Goal: Task Accomplishment & Management: Complete application form

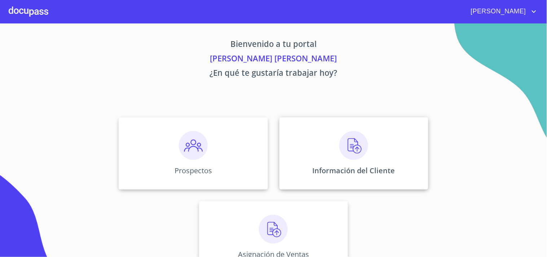
click at [363, 140] on img at bounding box center [353, 145] width 29 height 29
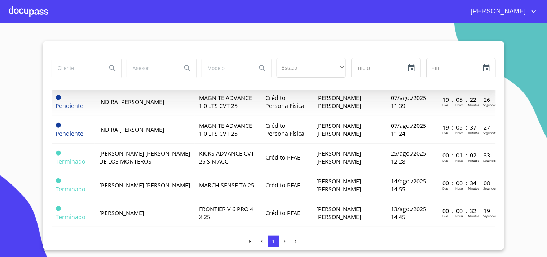
scroll to position [77, 0]
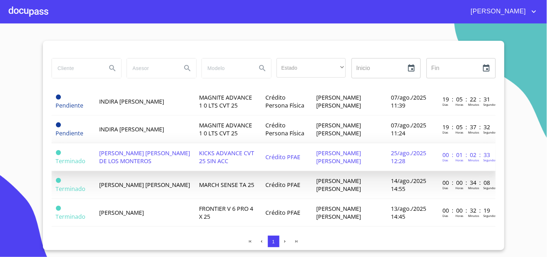
click at [163, 152] on span "[PERSON_NAME] [PERSON_NAME] DE LOS MONTEROS" at bounding box center [144, 157] width 91 height 16
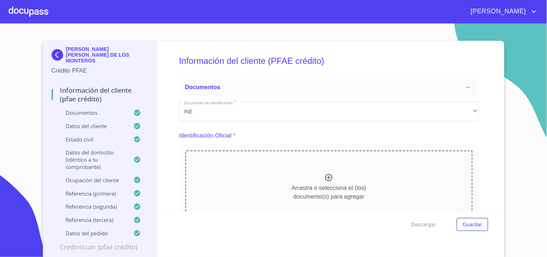
click at [80, 229] on p "Datos del pedido" at bounding box center [93, 232] width 82 height 7
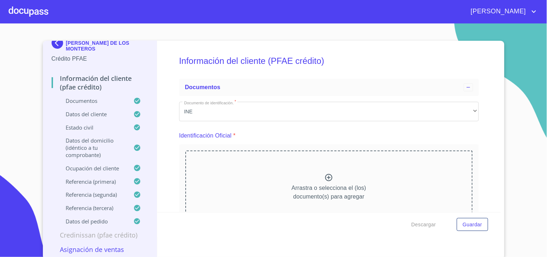
click at [85, 219] on p "Datos del pedido" at bounding box center [93, 220] width 82 height 7
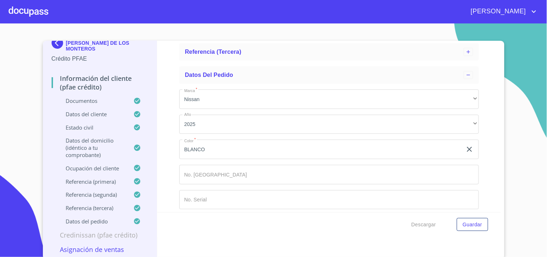
scroll to position [203, 0]
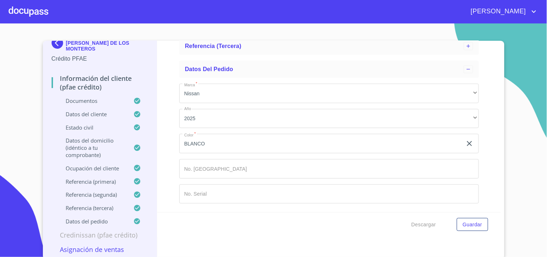
click at [246, 171] on input "Marca   *" at bounding box center [329, 168] width 300 height 19
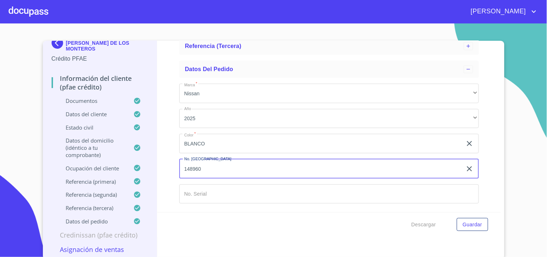
type input "148960"
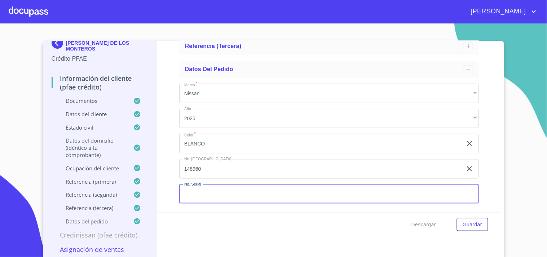
click at [195, 196] on input "Marca   *" at bounding box center [329, 193] width 300 height 19
type input "[US_VEHICLE_IDENTIFICATION_NUMBER]"
click at [227, 213] on div "Descargar Guardar" at bounding box center [329, 224] width 344 height 25
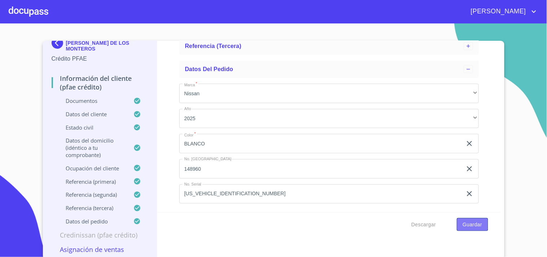
click at [478, 221] on span "Guardar" at bounding box center [472, 224] width 19 height 9
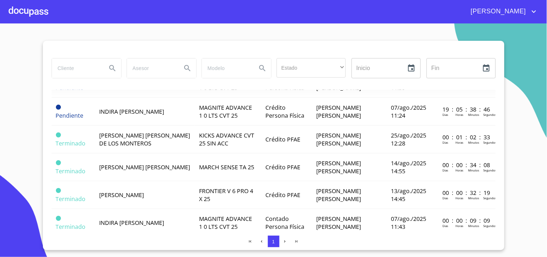
scroll to position [96, 0]
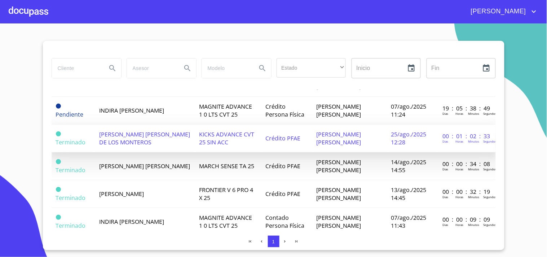
click at [235, 134] on span "KICKS ADVANCE CVT 25 SIN ACC" at bounding box center [226, 138] width 55 height 16
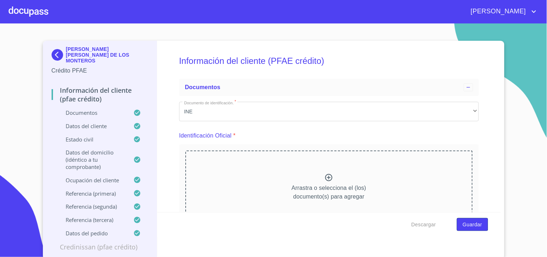
click at [469, 222] on span "Guardar" at bounding box center [472, 224] width 19 height 9
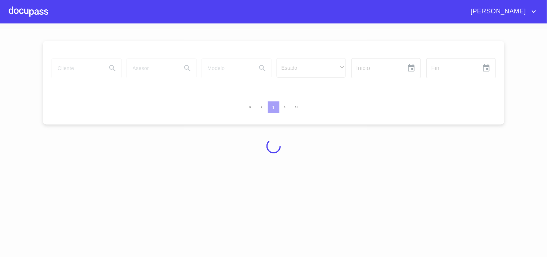
click at [34, 12] on div at bounding box center [29, 11] width 40 height 23
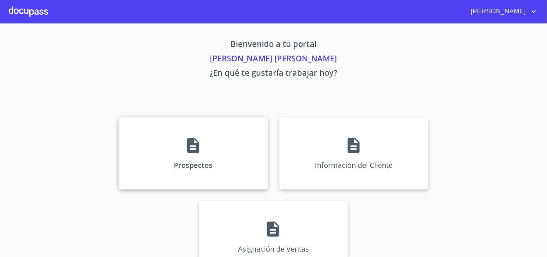
click at [215, 156] on div "Prospectos" at bounding box center [193, 153] width 149 height 72
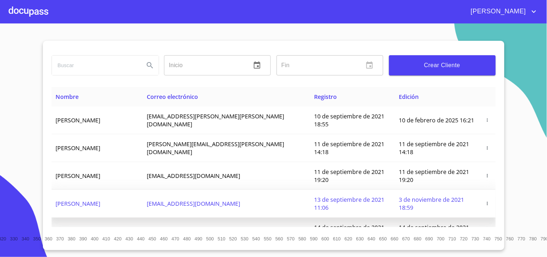
scroll to position [0, 0]
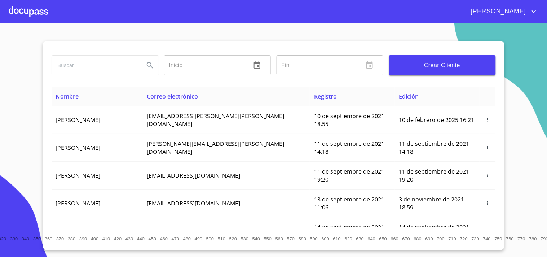
click at [108, 56] on input "search" at bounding box center [95, 65] width 87 height 19
type input "ECTOR"
click at [158, 63] on button "Search" at bounding box center [149, 65] width 17 height 17
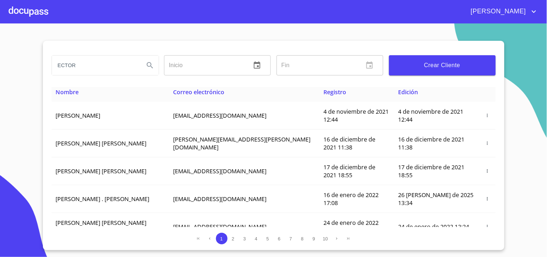
scroll to position [0, 0]
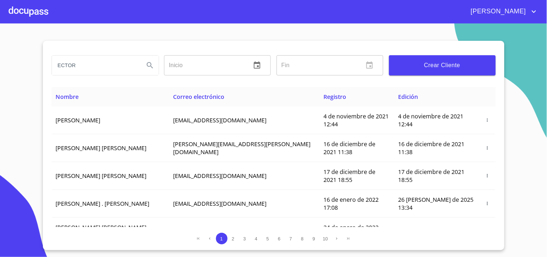
click at [48, 16] on div at bounding box center [29, 11] width 40 height 23
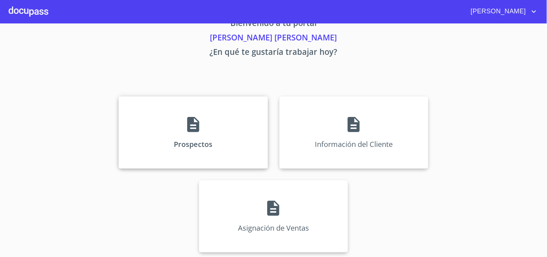
scroll to position [22, 0]
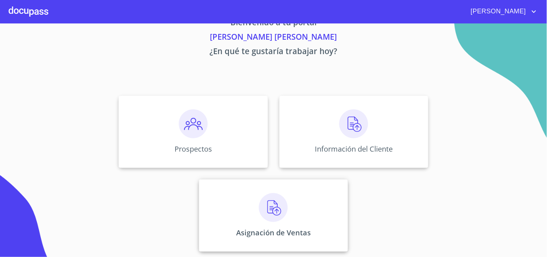
click at [274, 199] on img at bounding box center [273, 207] width 29 height 29
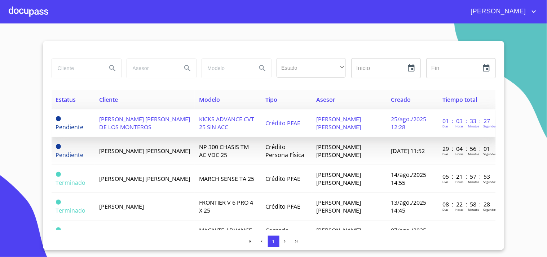
click at [352, 120] on span "[PERSON_NAME] [PERSON_NAME]" at bounding box center [338, 123] width 45 height 16
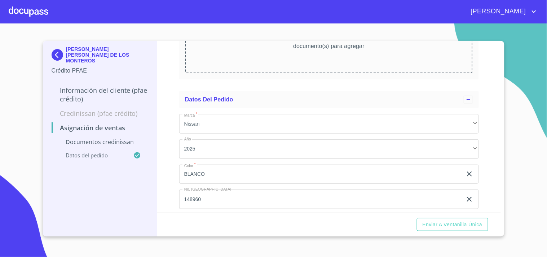
scroll to position [156, 0]
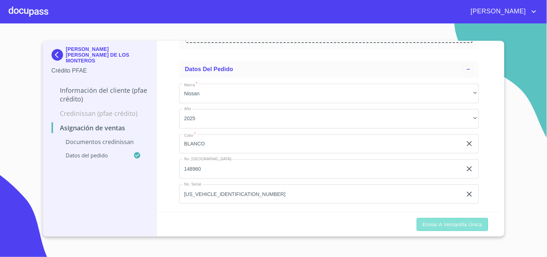
click at [426, 221] on span "Enviar a Ventanilla única" at bounding box center [453, 224] width 60 height 9
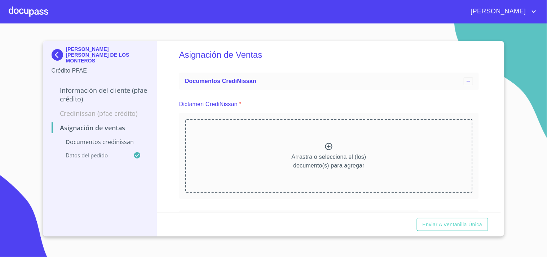
scroll to position [0, 0]
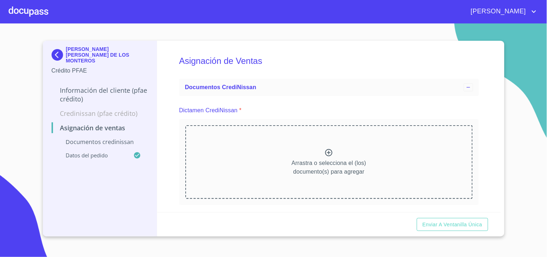
click at [326, 151] on icon at bounding box center [328, 152] width 9 height 9
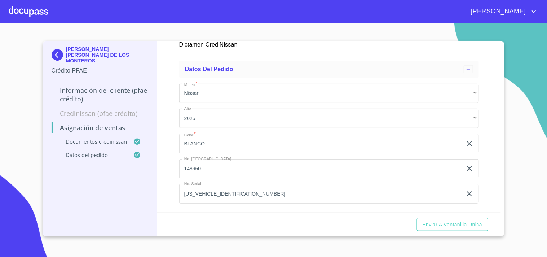
scroll to position [445, 0]
click at [447, 225] on span "Enviar a Ventanilla única" at bounding box center [453, 224] width 60 height 9
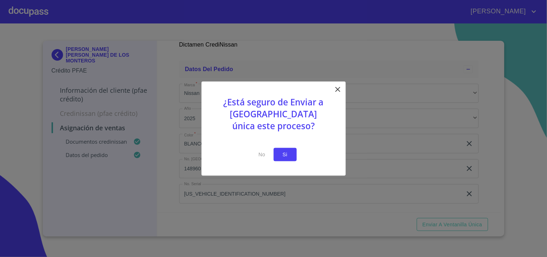
click at [279, 156] on button "Si" at bounding box center [285, 154] width 23 height 13
